Goal: Information Seeking & Learning: Learn about a topic

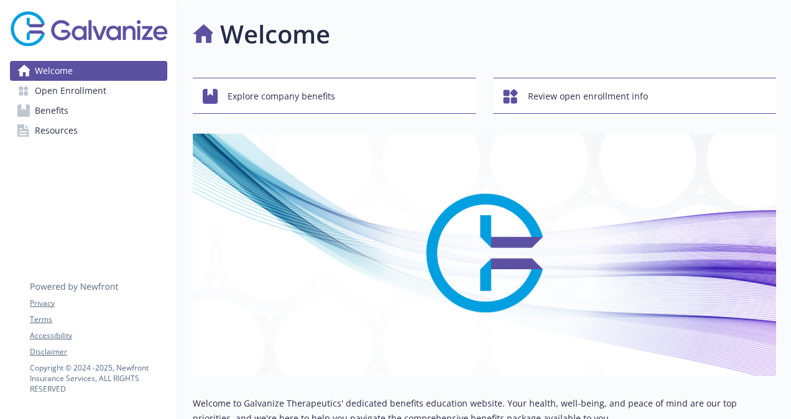
click at [88, 90] on span "Open Enrollment" at bounding box center [71, 91] width 72 height 20
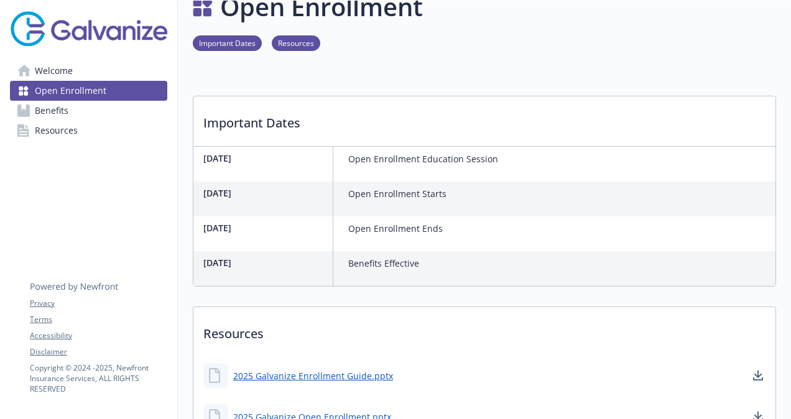
scroll to position [26, 0]
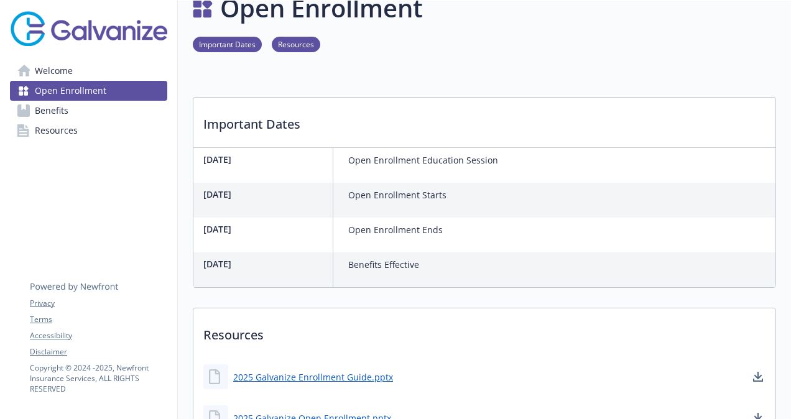
click at [480, 253] on div "[DATE] Benefits Effective" at bounding box center [484, 270] width 582 height 35
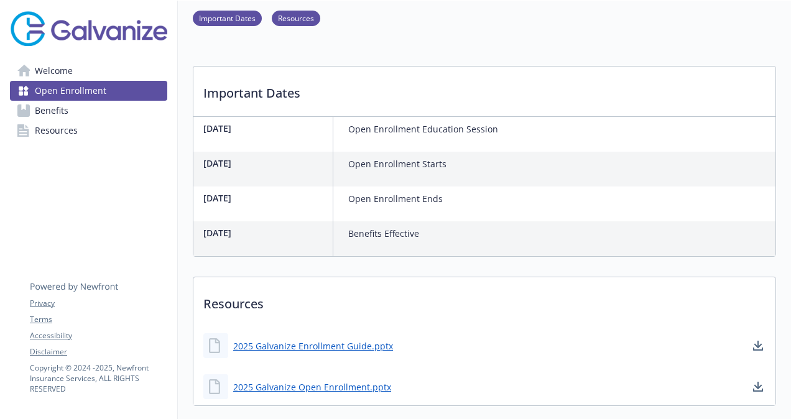
scroll to position [57, 0]
click at [53, 111] on span "Benefits" at bounding box center [52, 111] width 34 height 20
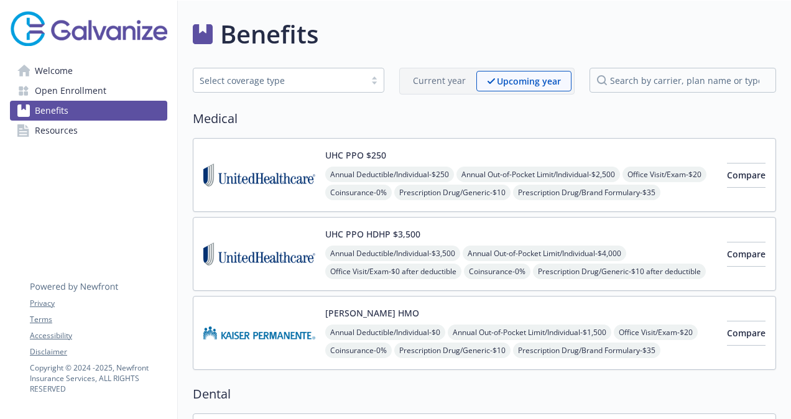
click at [67, 65] on span "Welcome" at bounding box center [54, 71] width 38 height 20
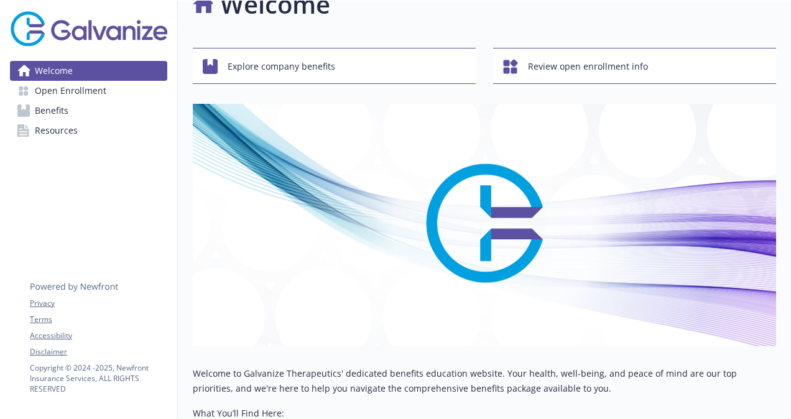
scroll to position [0, 6]
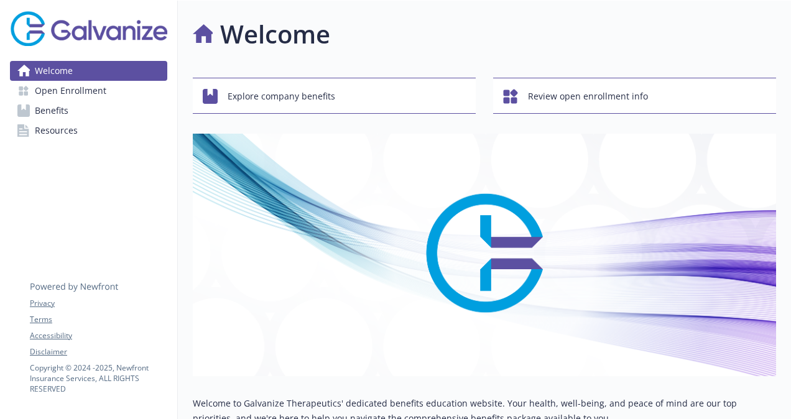
click at [454, 173] on img at bounding box center [485, 255] width 584 height 243
click at [71, 126] on link "Resources" at bounding box center [88, 131] width 157 height 20
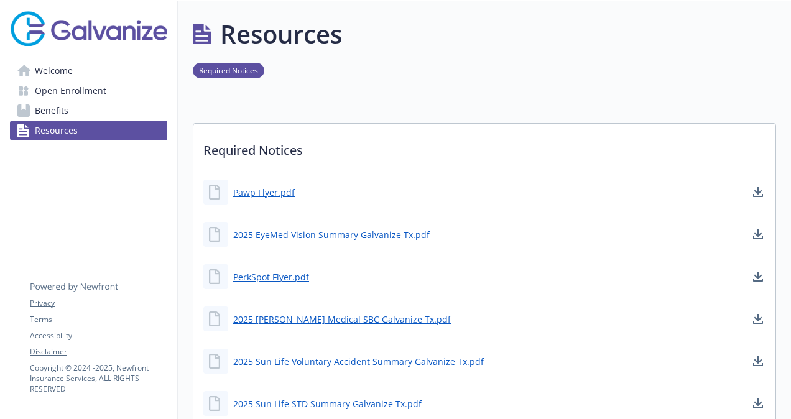
click at [51, 109] on span "Benefits" at bounding box center [52, 111] width 34 height 20
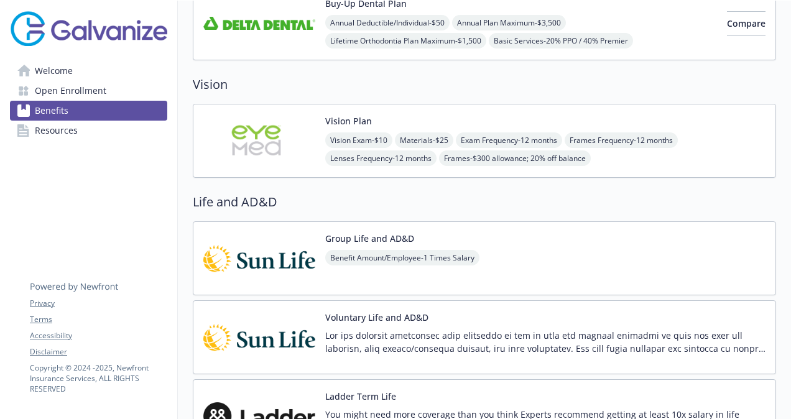
scroll to position [392, 6]
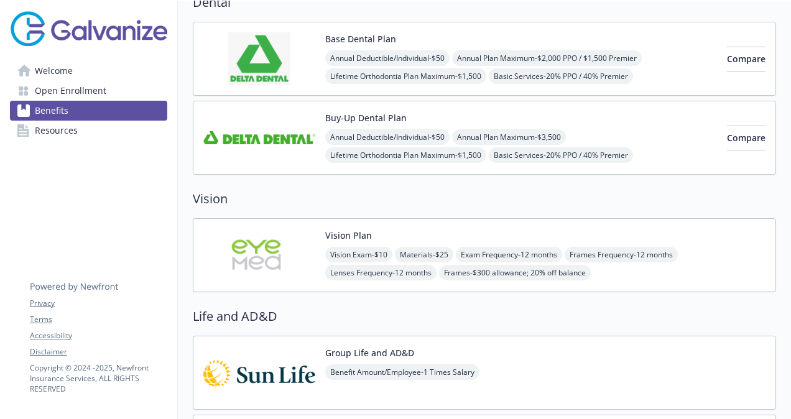
click at [74, 88] on span "Open Enrollment" at bounding box center [71, 91] width 72 height 20
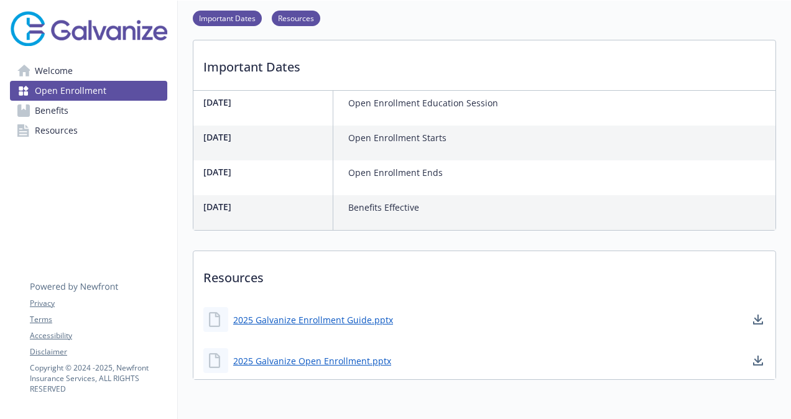
scroll to position [0, 6]
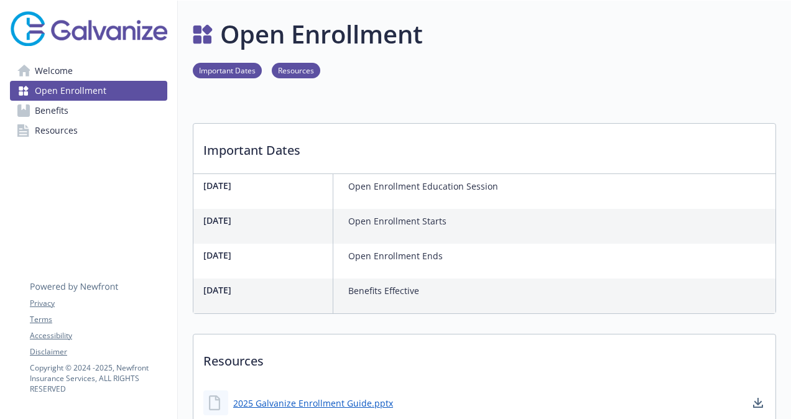
click at [65, 67] on span "Welcome" at bounding box center [54, 71] width 38 height 20
